Goal: Task Accomplishment & Management: Use online tool/utility

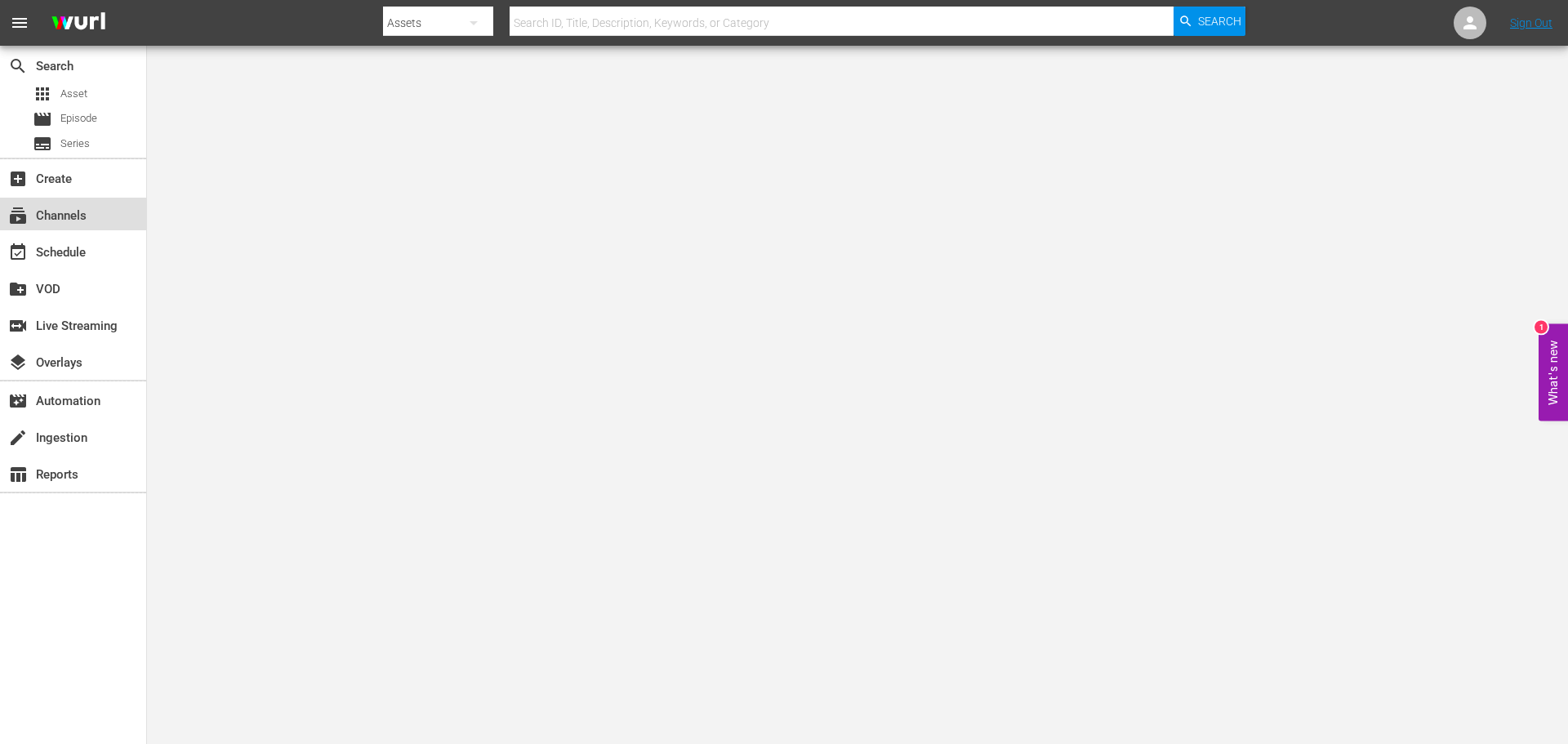
click at [57, 213] on div "subscriptions Channels" at bounding box center [45, 213] width 91 height 15
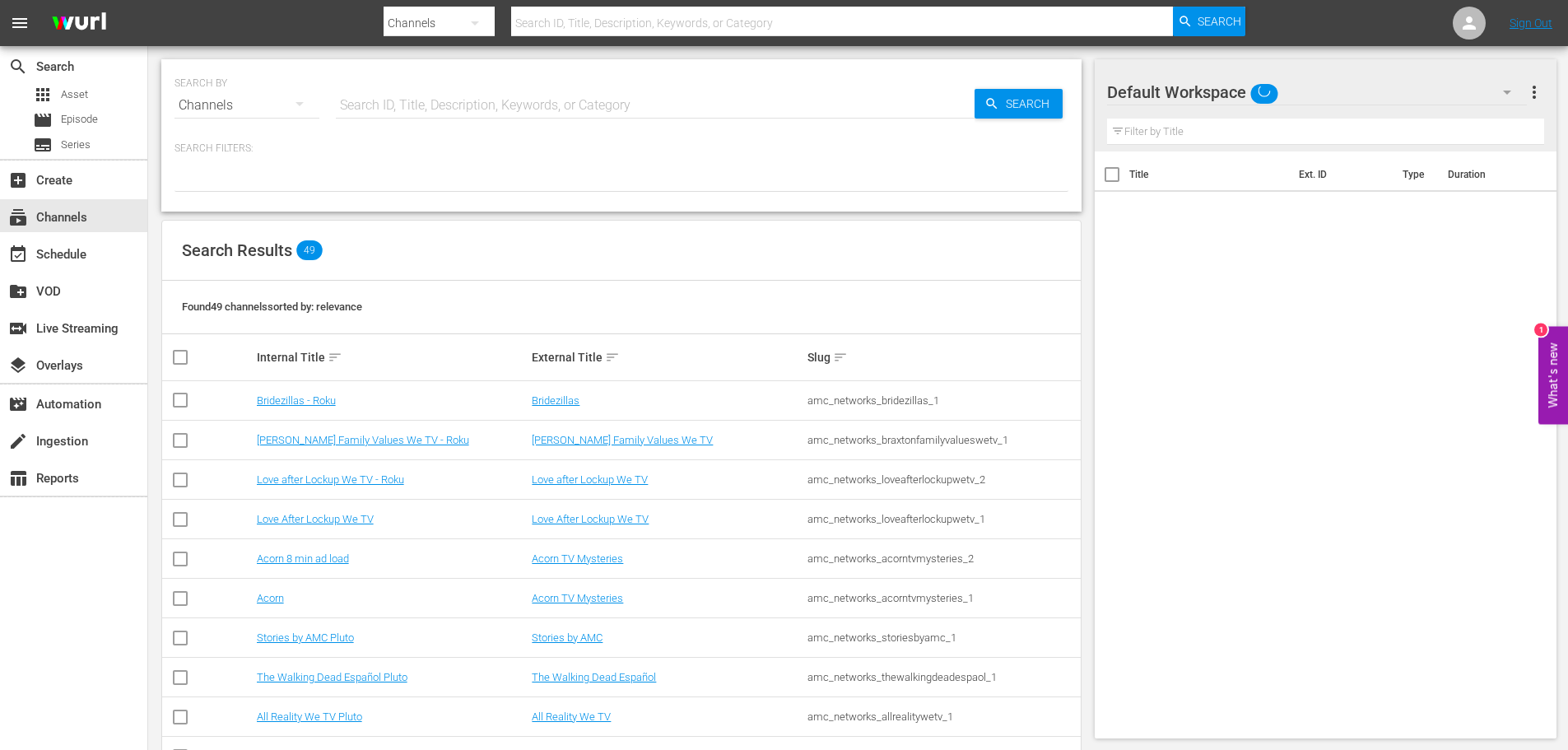
click at [467, 95] on input "text" at bounding box center [655, 105] width 639 height 40
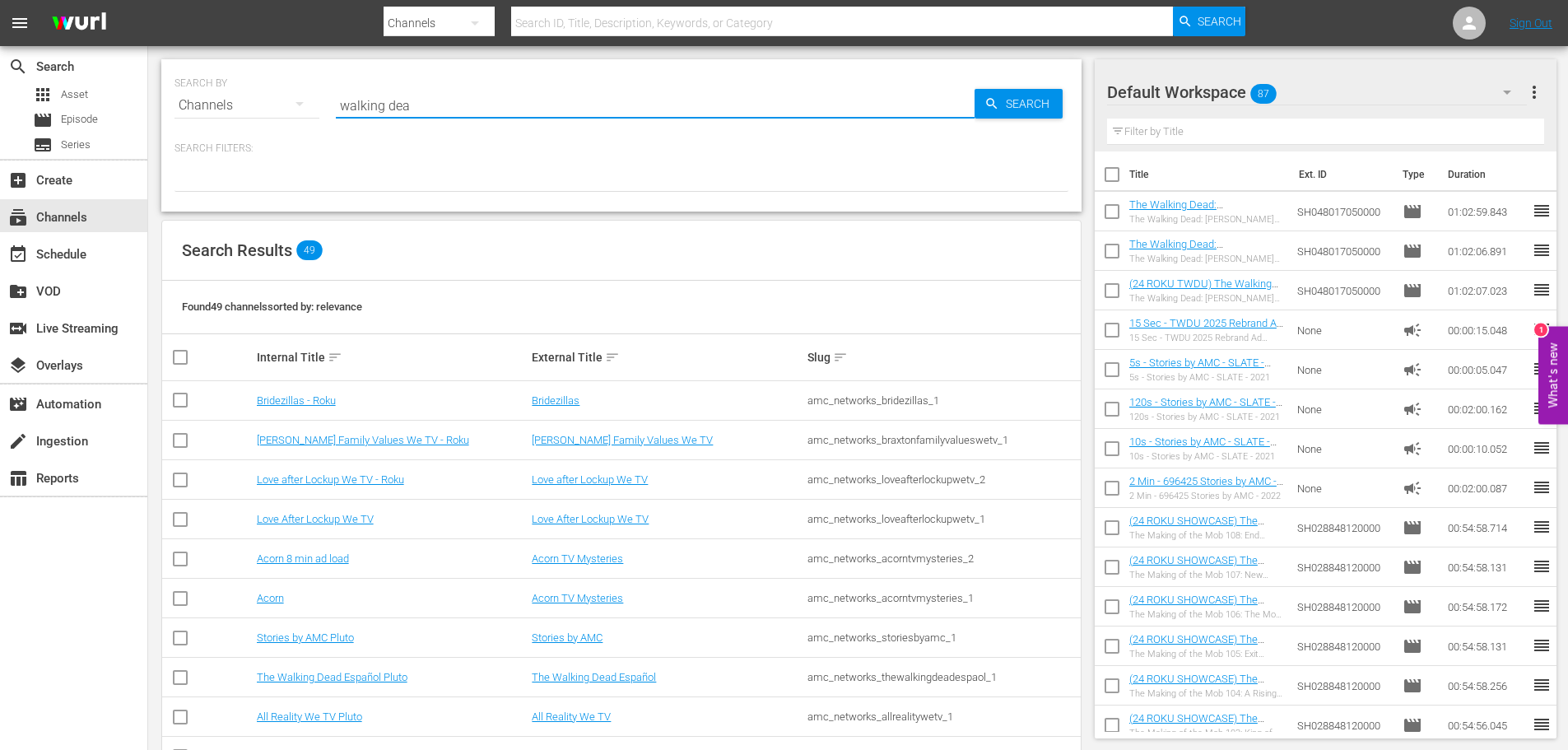
type input "walking dead"
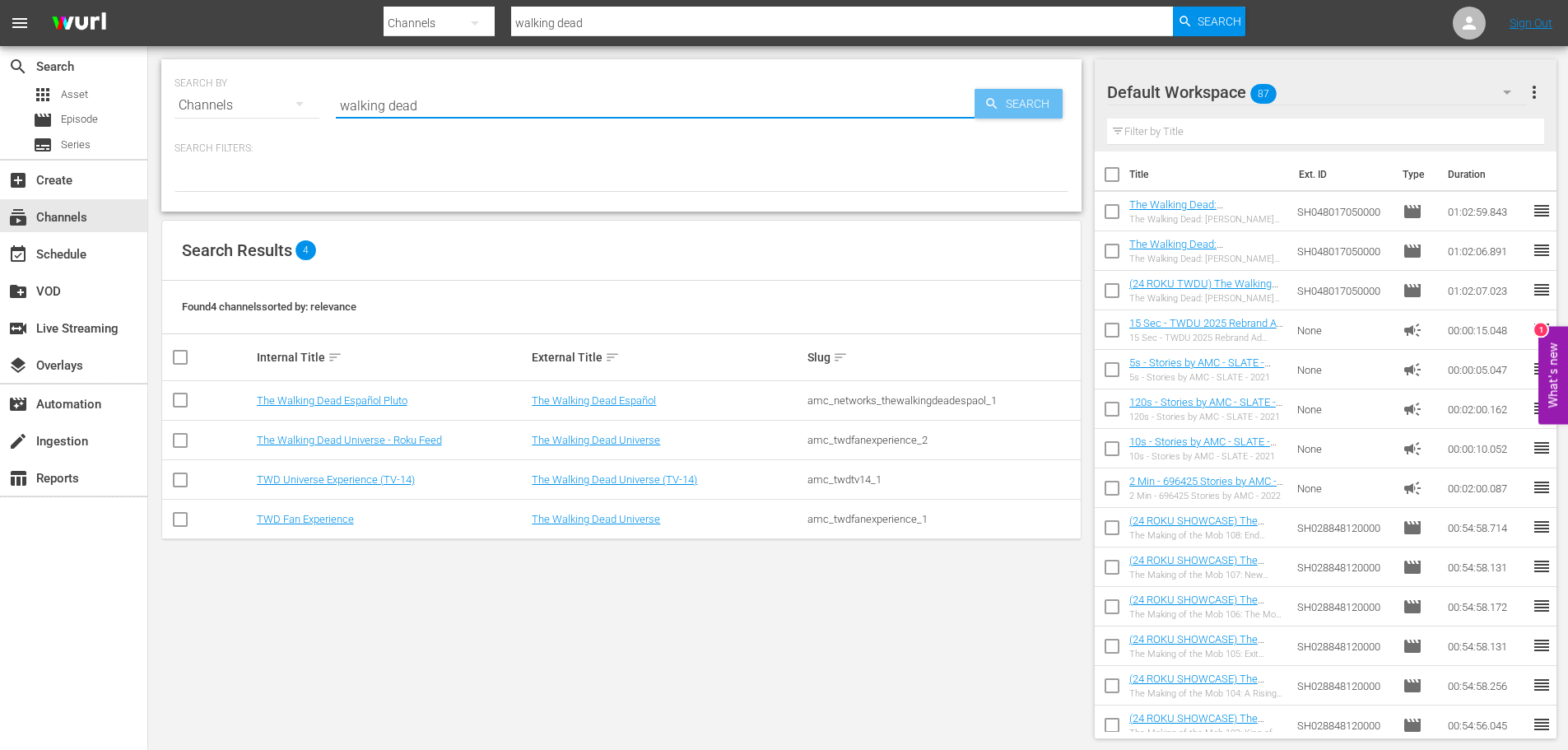
type input "walking dead"
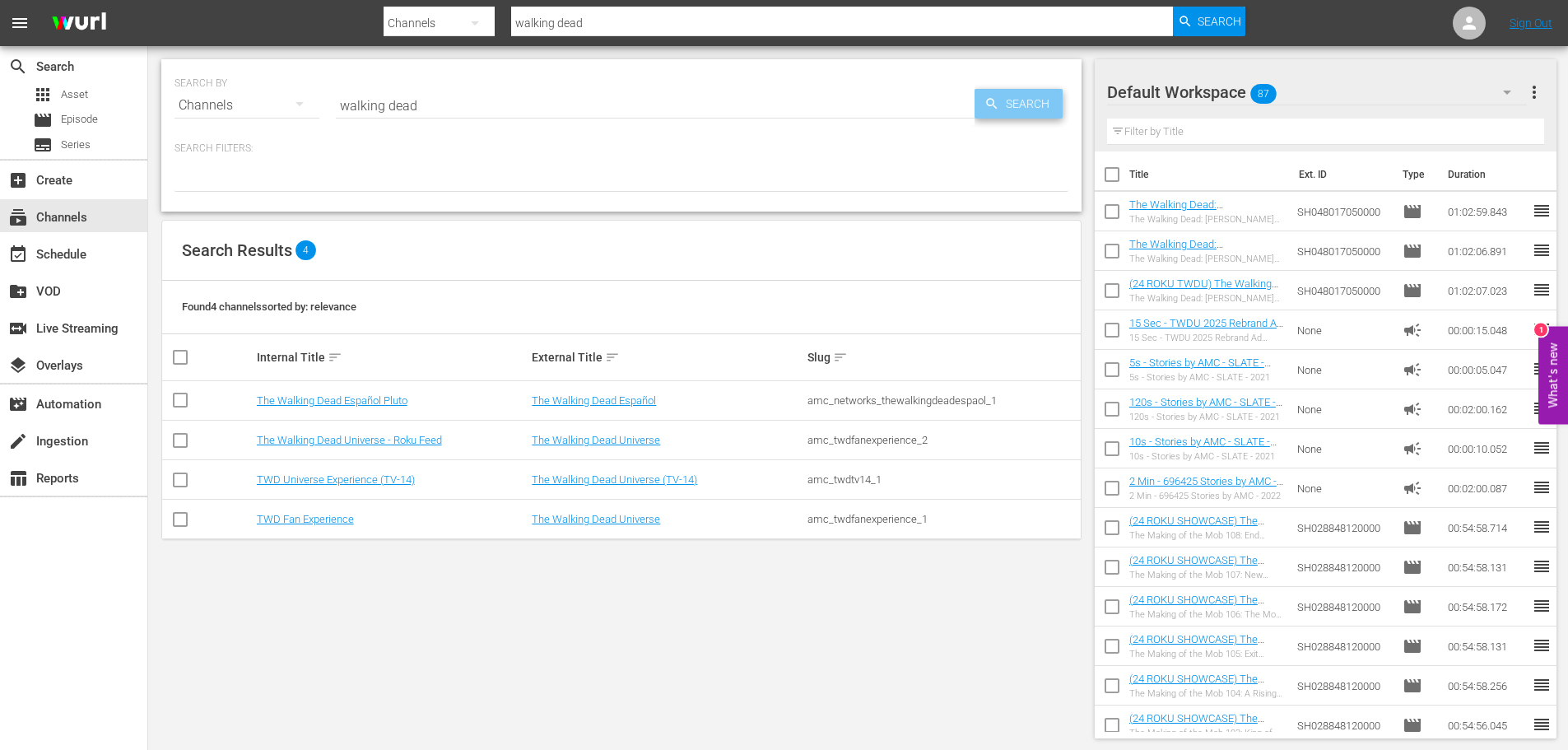
click at [1042, 96] on span "Search" at bounding box center [1030, 104] width 63 height 30
click at [316, 519] on link "TWD Fan Experience" at bounding box center [304, 519] width 97 height 12
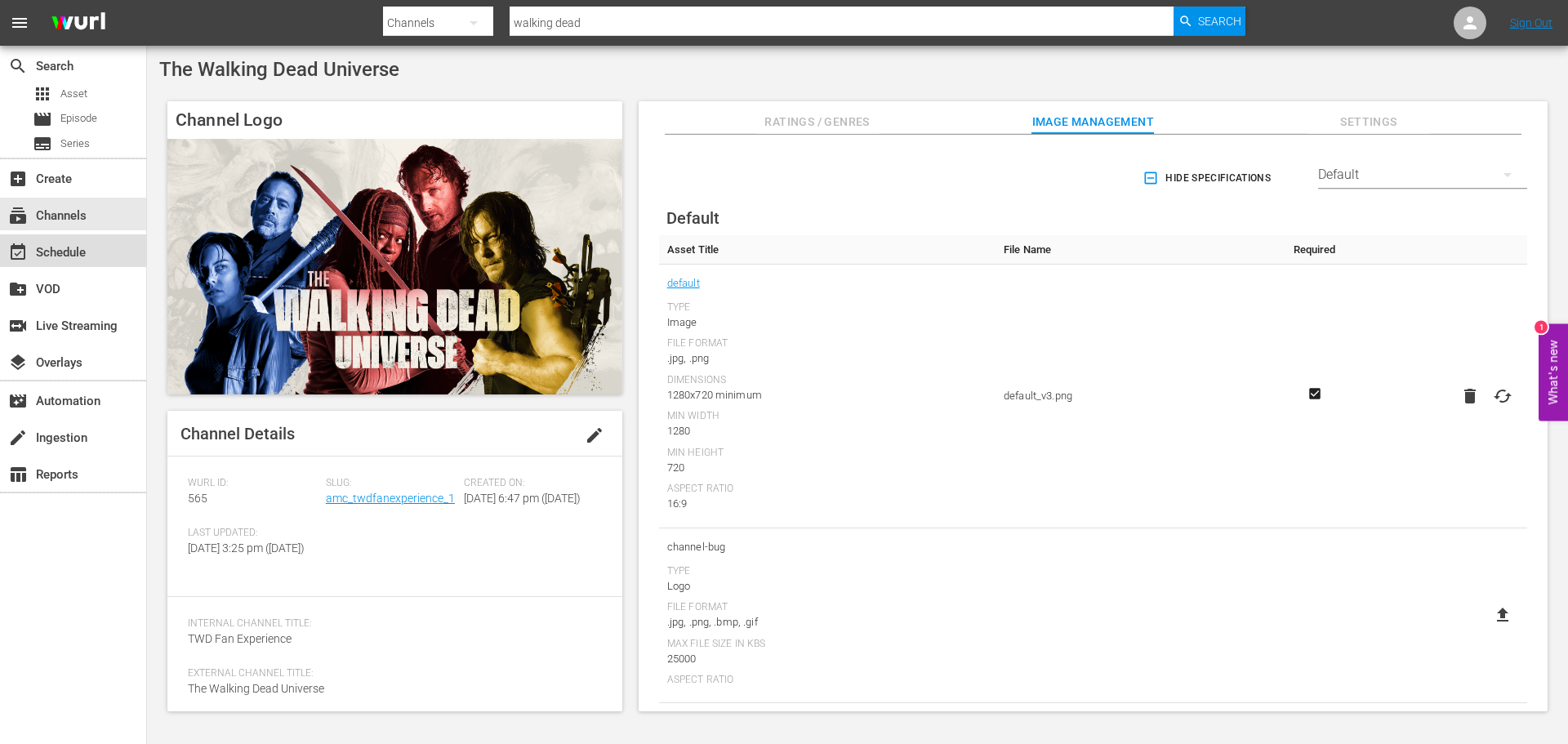
click at [80, 257] on div "event_available Schedule" at bounding box center [45, 250] width 91 height 15
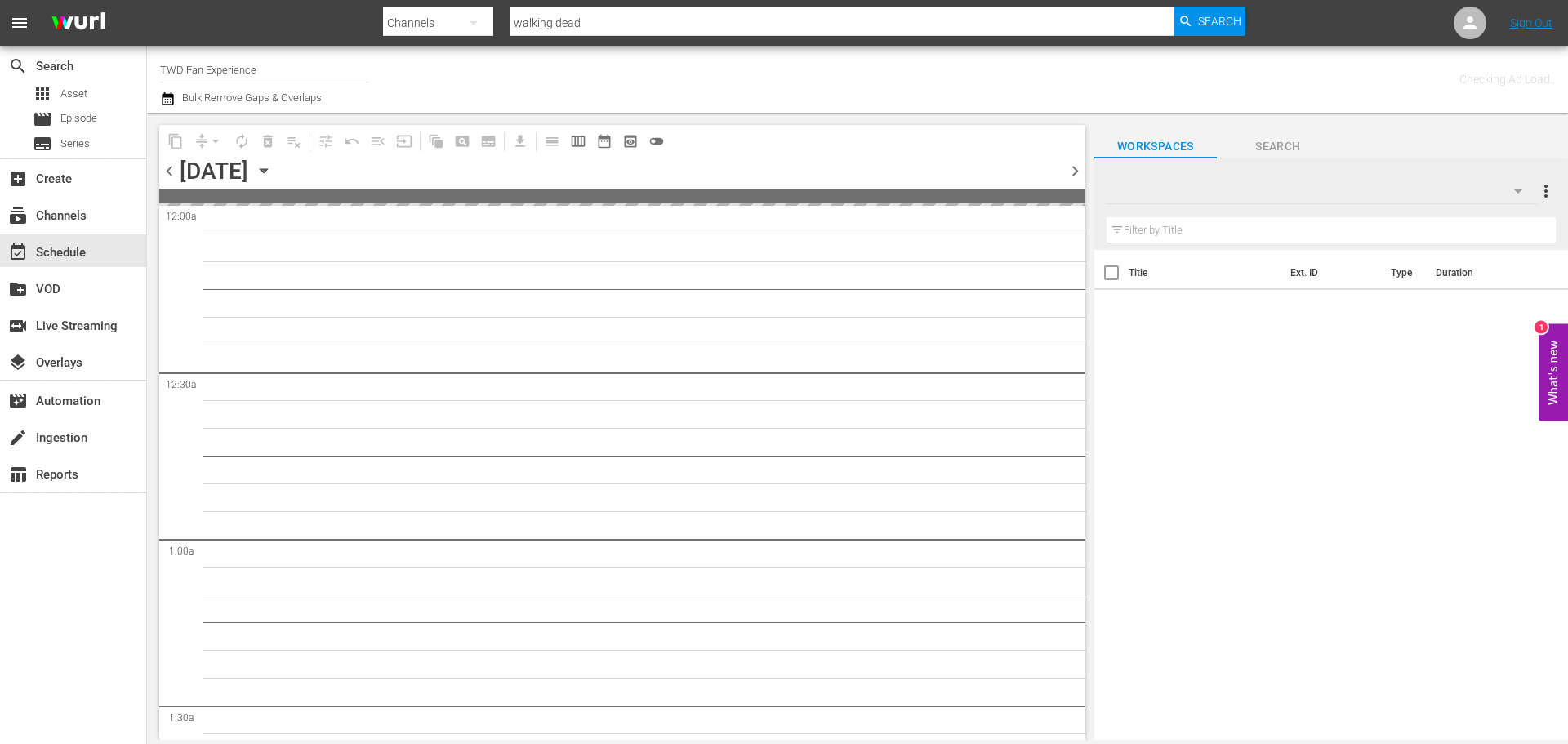
click at [267, 170] on icon "button" at bounding box center [263, 170] width 7 height 4
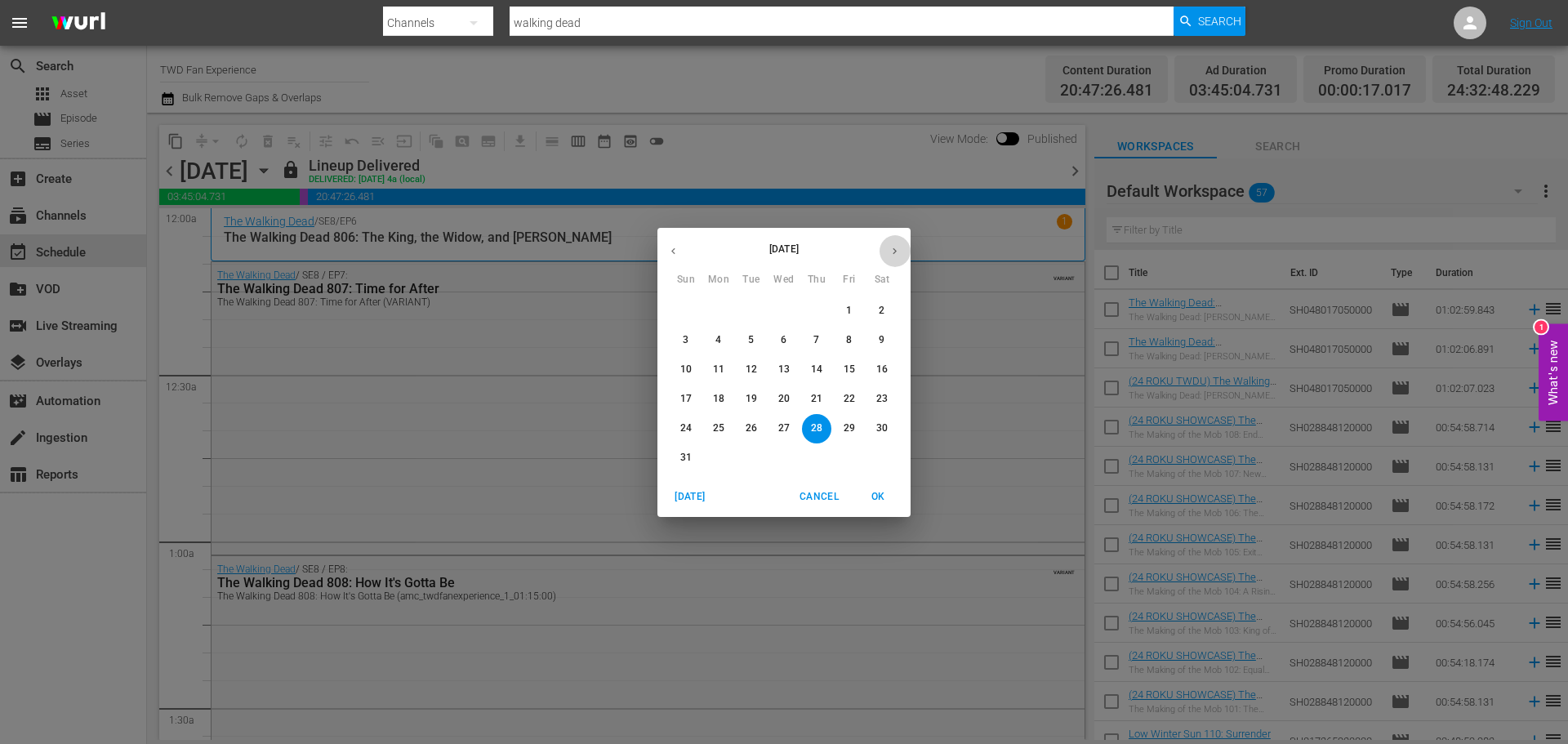
click at [886, 249] on button "button" at bounding box center [894, 251] width 32 height 32
click at [691, 367] on p "14" at bounding box center [686, 369] width 12 height 14
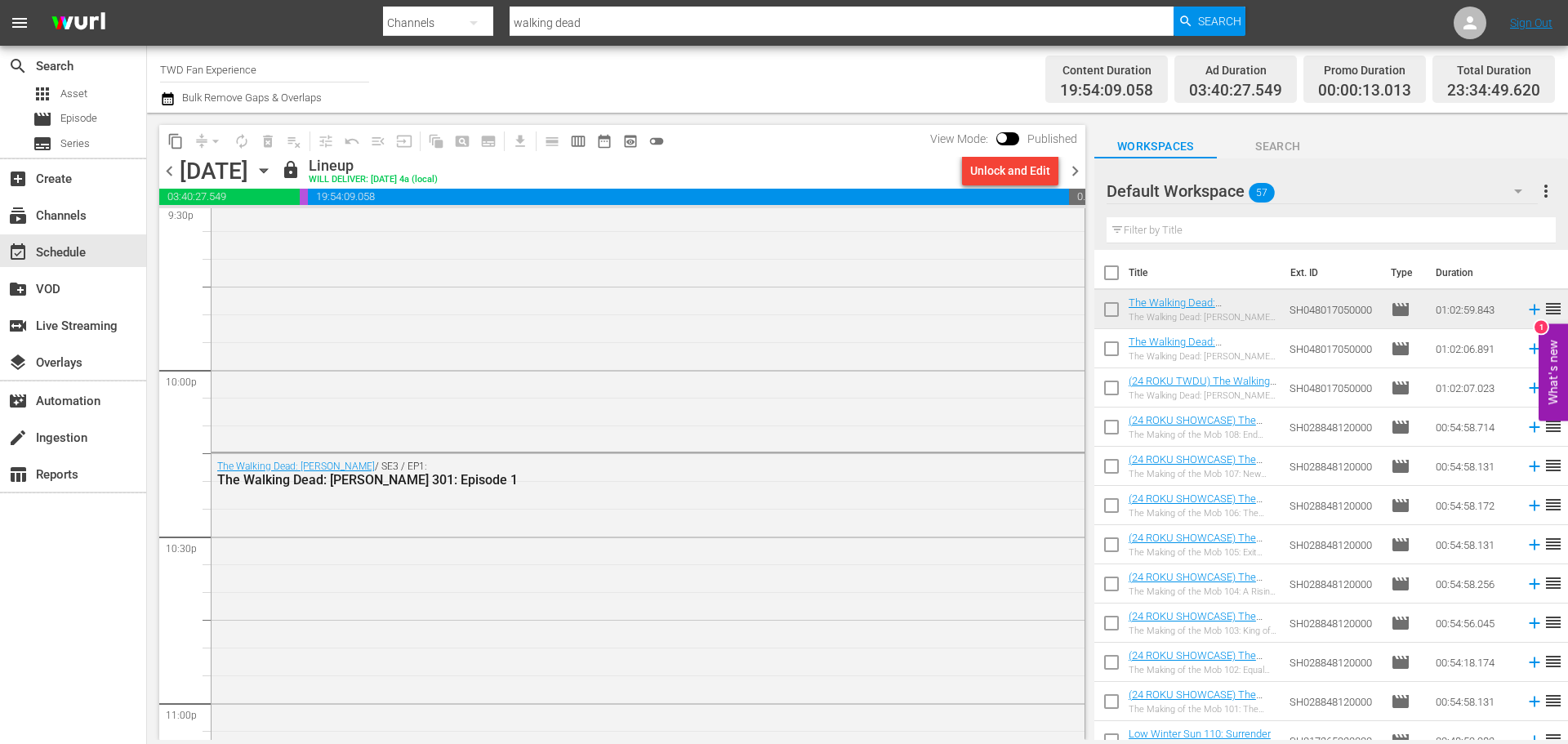
scroll to position [7506, 0]
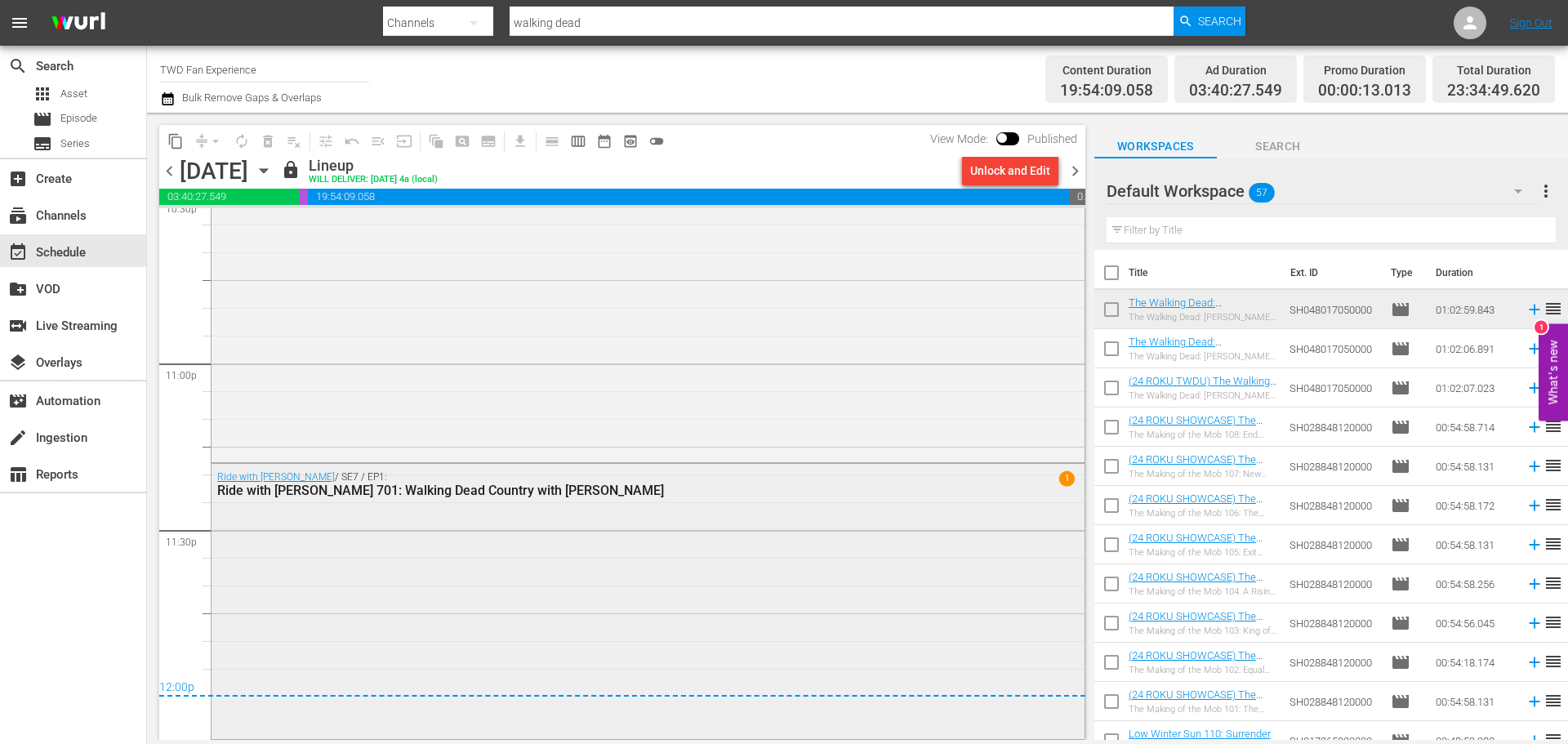
click at [554, 590] on div "Ride with [PERSON_NAME] / SE7 / EP1: Ride with [PERSON_NAME] 701: Walking Dead …" at bounding box center [648, 599] width 872 height 272
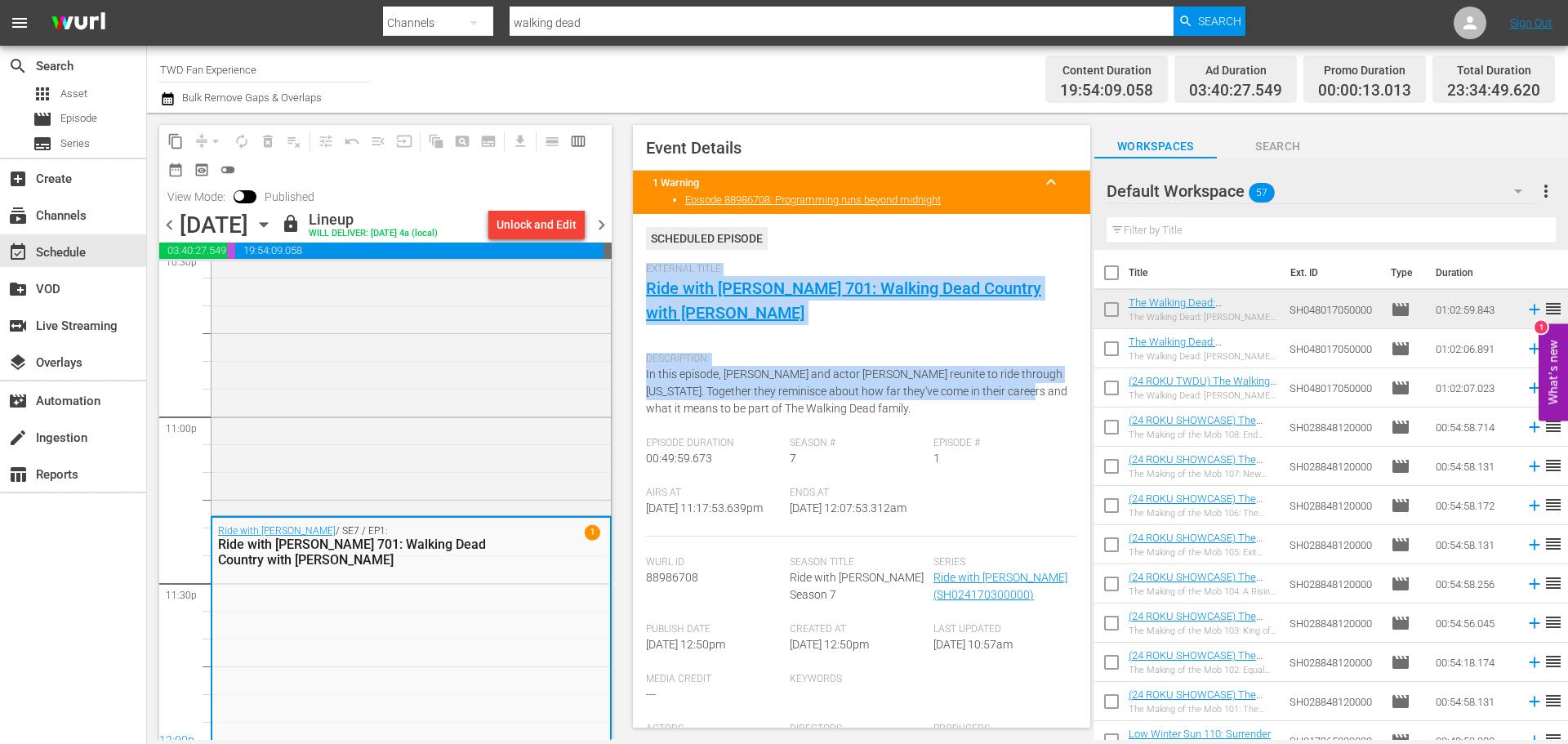
drag, startPoint x: 1077, startPoint y: 259, endPoint x: 1092, endPoint y: 291, distance: 35.3
click at [1089, 397] on div "Event Details 1 Warning keyboard_arrow_up Episode 88986708: Programming runs be…" at bounding box center [861, 426] width 457 height 602
click at [1062, 310] on div "External Title Ride with [PERSON_NAME] 701: Walking Dead Country with [PERSON_N…" at bounding box center [862, 303] width 431 height 81
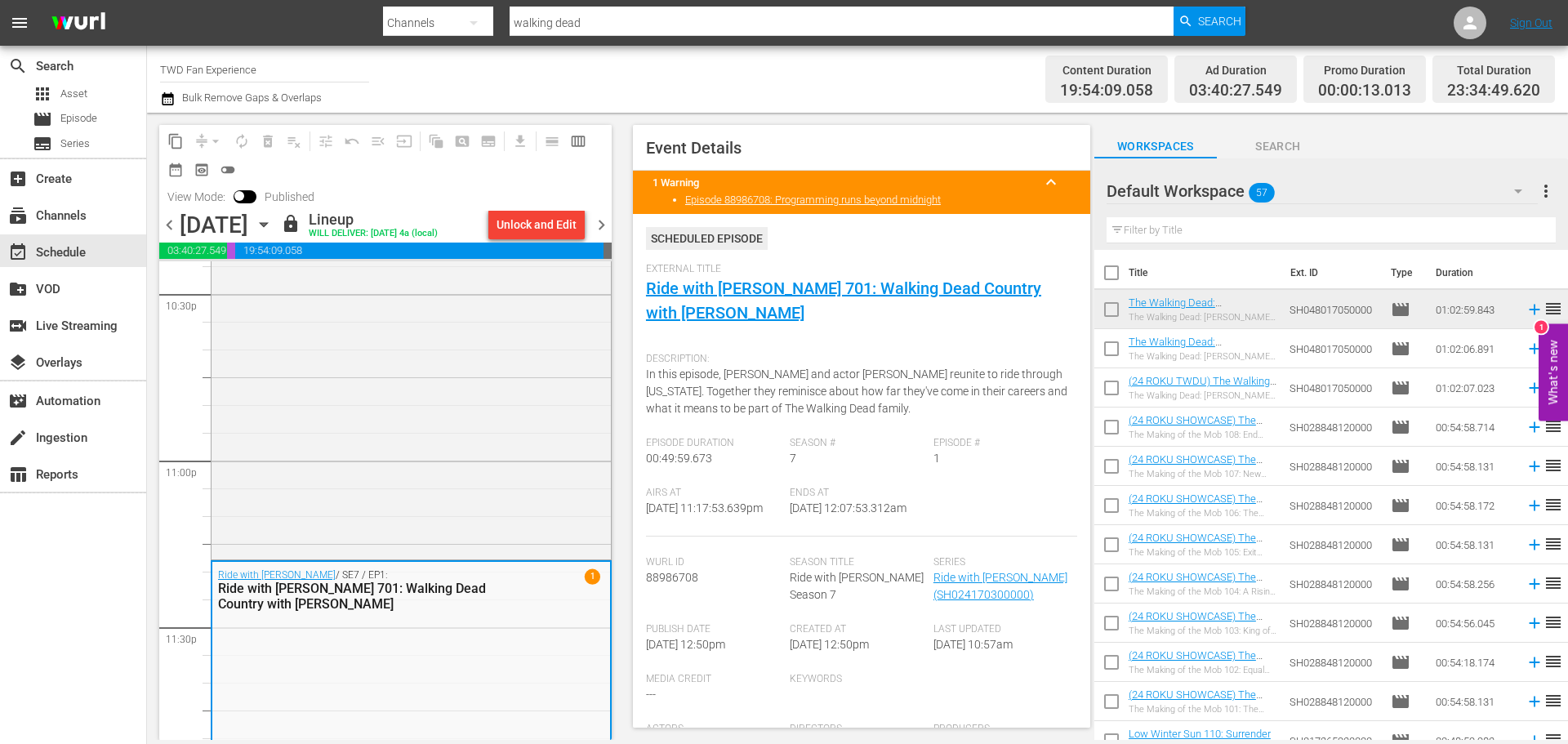
scroll to position [7559, 0]
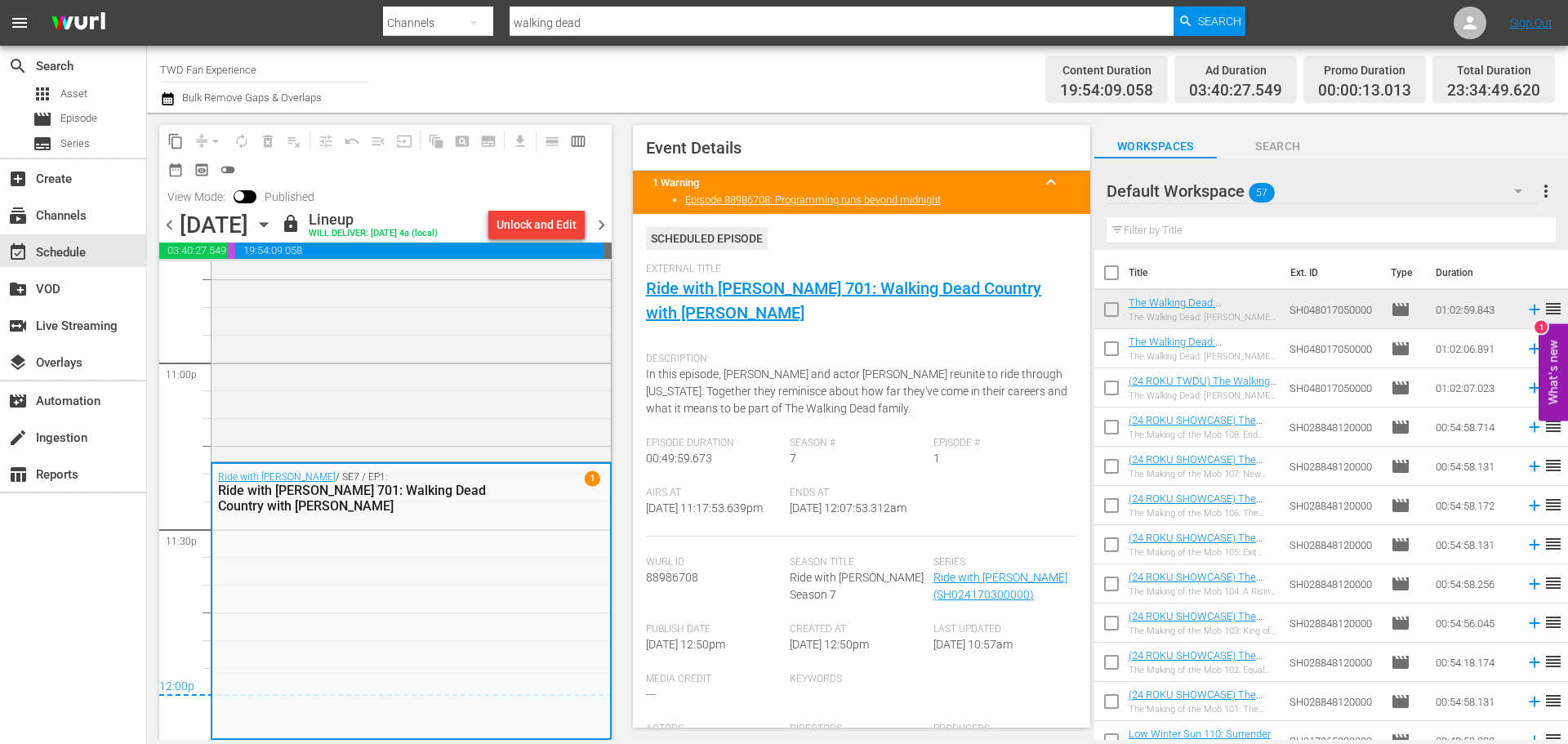
drag, startPoint x: 743, startPoint y: 523, endPoint x: 641, endPoint y: 519, distance: 102.1
click at [641, 519] on div "Event Details 1 Warning keyboard_arrow_up Episode 88986708: Programming runs be…" at bounding box center [861, 426] width 457 height 602
click at [723, 514] on span "[DATE] 11:17:53.639pm" at bounding box center [705, 508] width 117 height 13
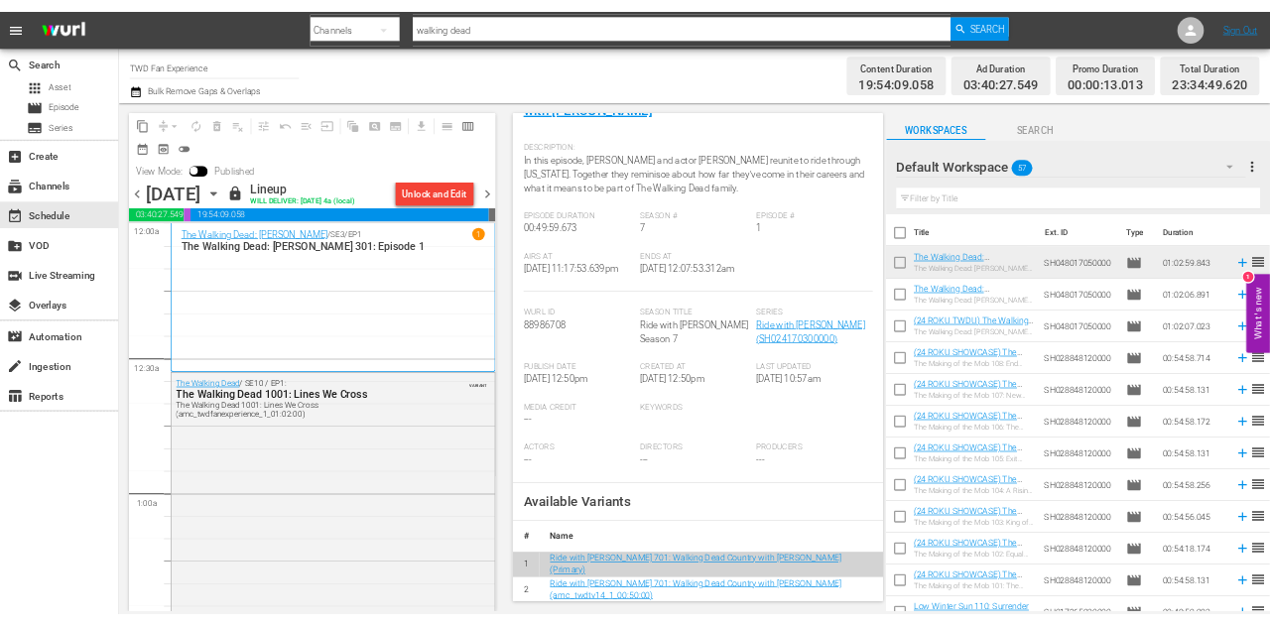
scroll to position [0, 0]
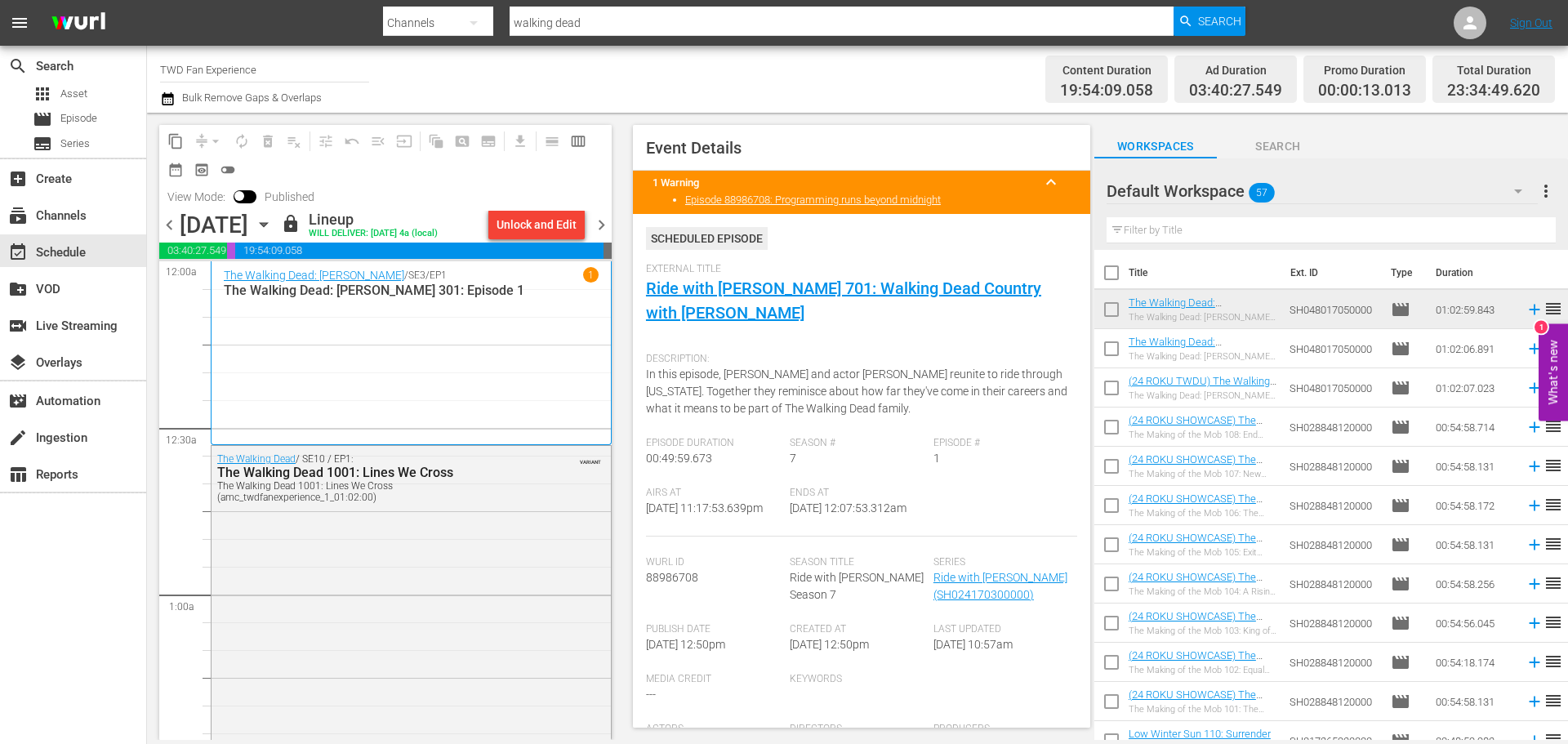
click at [984, 74] on div "Content Duration 19:54:09.058 Ad Duration 03:40:27.549 Promo Duration 00:00:13.…" at bounding box center [1238, 79] width 634 height 58
